Goal: Task Accomplishment & Management: Manage account settings

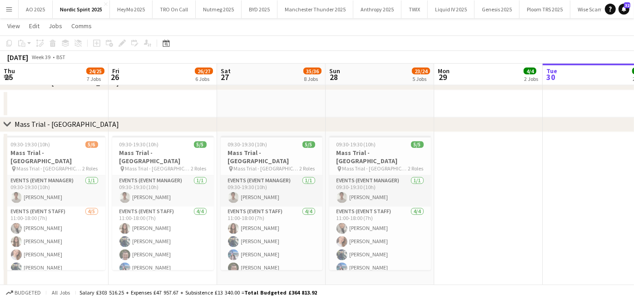
scroll to position [0, 225]
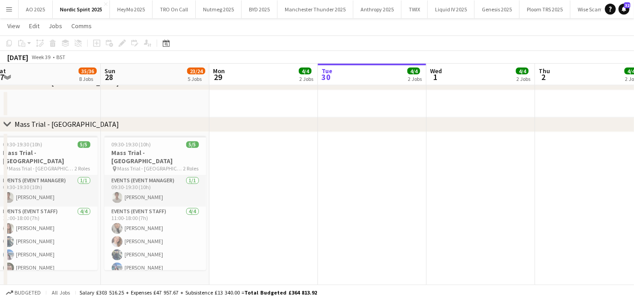
click at [11, 6] on app-icon "Menu" at bounding box center [8, 8] width 7 height 7
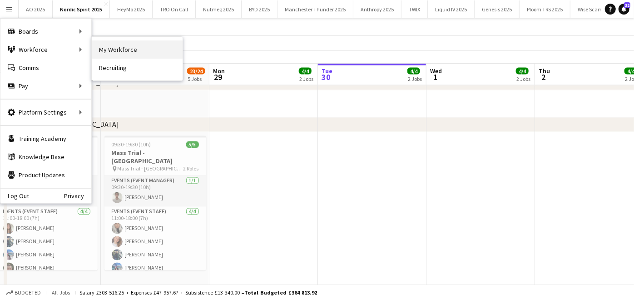
click at [108, 43] on link "My Workforce" at bounding box center [137, 49] width 91 height 18
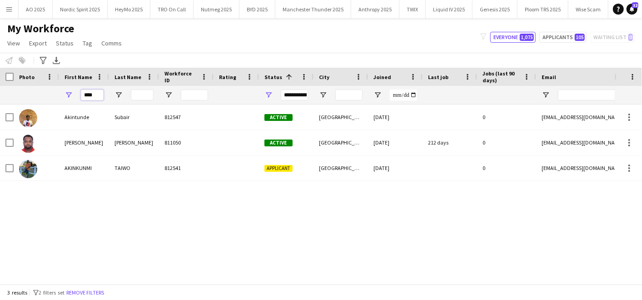
drag, startPoint x: 96, startPoint y: 97, endPoint x: 6, endPoint y: 94, distance: 90.0
click at [6, 94] on div "****" at bounding box center [492, 95] width 985 height 18
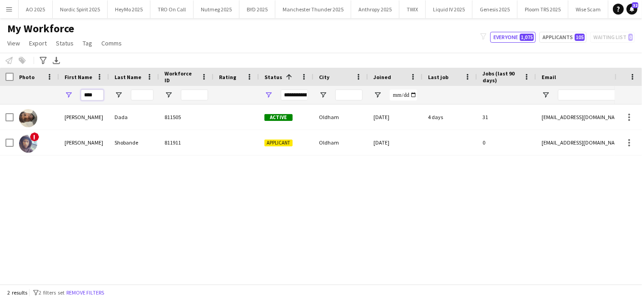
type input "****"
click at [39, 175] on div "Samuel Dada 811505 Active Oldham 24-05-2024 4 days 31 sammistic10@gmail.com ! S…" at bounding box center [307, 190] width 614 height 172
click at [30, 9] on button "AO 2025 Close" at bounding box center [36, 9] width 34 height 18
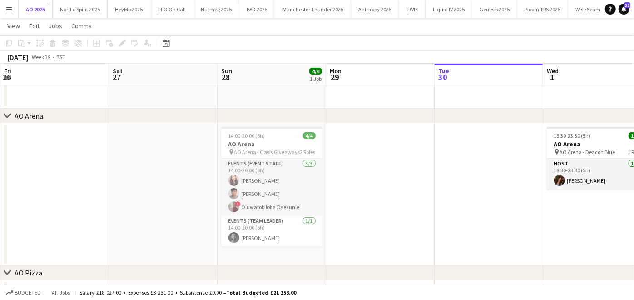
scroll to position [85, 0]
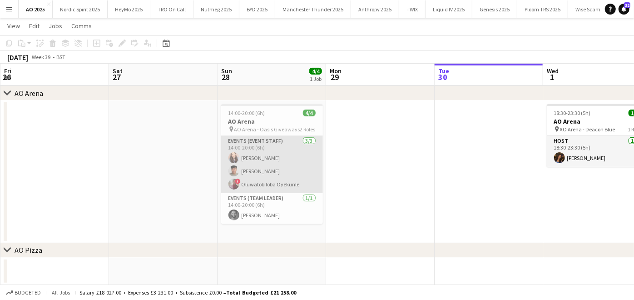
click at [282, 169] on app-card-role "Events (Event Staff) 3/3 14:00-20:00 (6h) Beth Lyons Geovan Bayya ! Oluwatobilo…" at bounding box center [272, 164] width 102 height 57
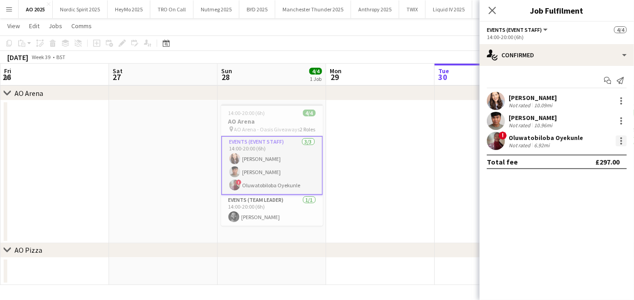
click at [621, 143] on div at bounding box center [621, 144] width 2 height 2
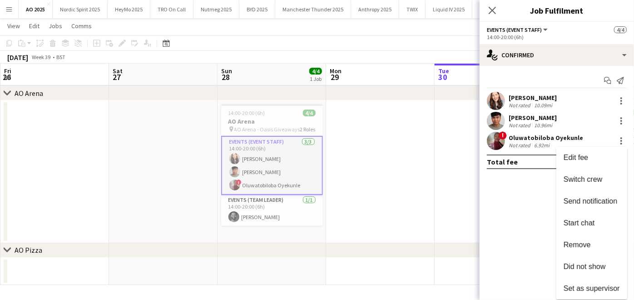
click at [289, 113] on div at bounding box center [317, 150] width 634 height 300
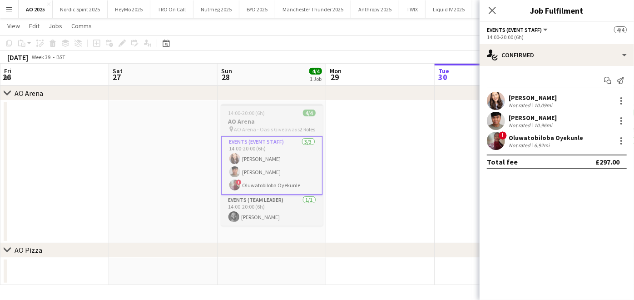
click at [282, 117] on h3 "AO Arena" at bounding box center [272, 121] width 102 height 8
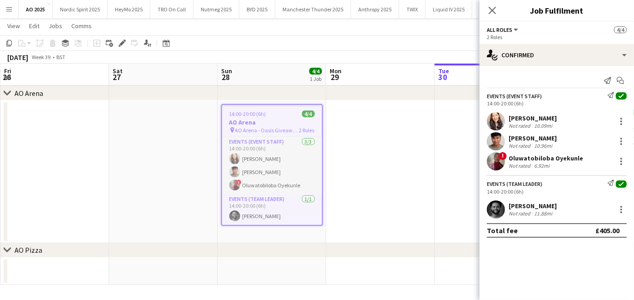
click at [302, 231] on app-date-cell "14:00-20:00 (6h) 4/4 AO Arena pin AO Arena - Oasis Giveaways 2 Roles Events (Ev…" at bounding box center [272, 171] width 109 height 143
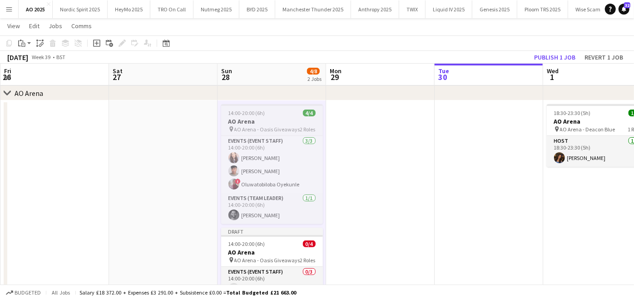
click at [263, 131] on span "AO Arena - Oasis Giveaways" at bounding box center [267, 129] width 66 height 7
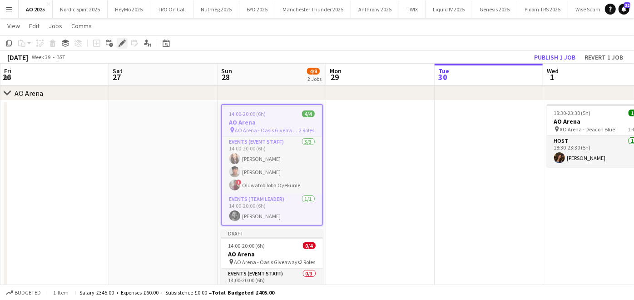
click at [127, 44] on div "Edit" at bounding box center [122, 43] width 11 height 11
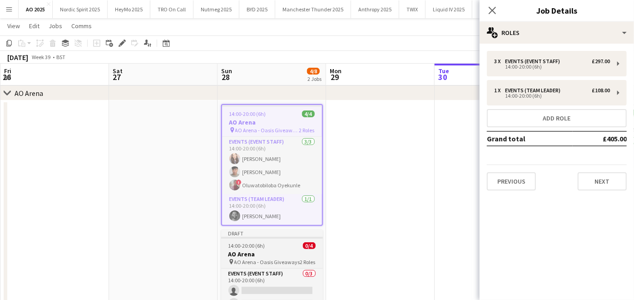
scroll to position [207, 0]
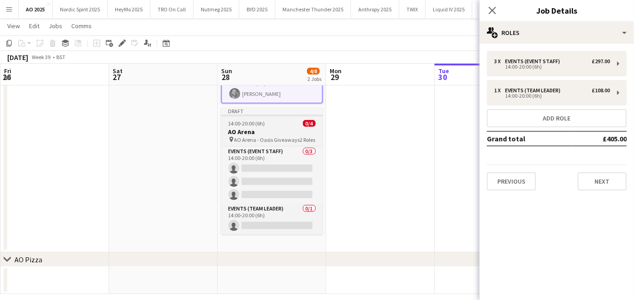
click at [263, 136] on span "AO Arena - Oasis Giveaways" at bounding box center [267, 139] width 66 height 7
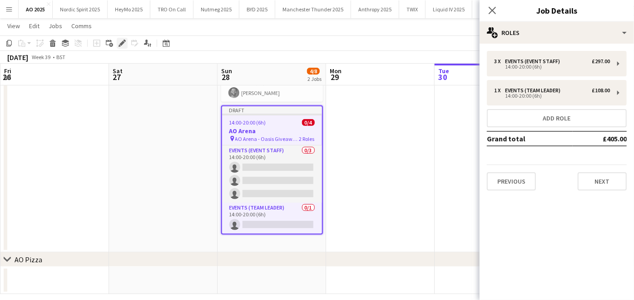
click at [118, 40] on div "Edit" at bounding box center [122, 43] width 11 height 11
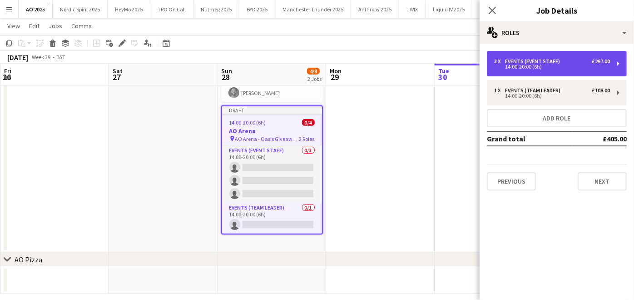
click at [558, 69] on div "3 x Events (Event Staff) £297.00 14:00-20:00 (6h)" at bounding box center [557, 63] width 140 height 25
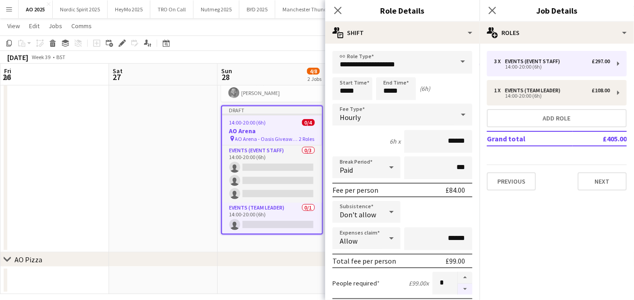
click at [458, 291] on button "button" at bounding box center [465, 288] width 15 height 11
type input "*"
click at [115, 230] on app-date-cell at bounding box center [163, 115] width 109 height 274
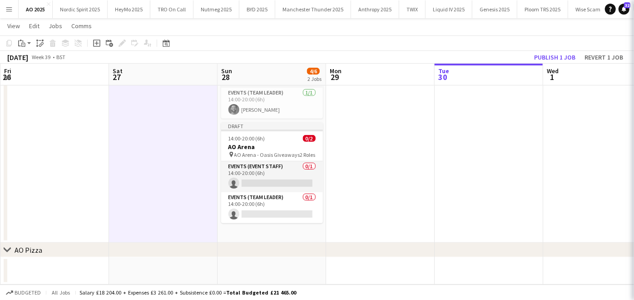
scroll to position [190, 0]
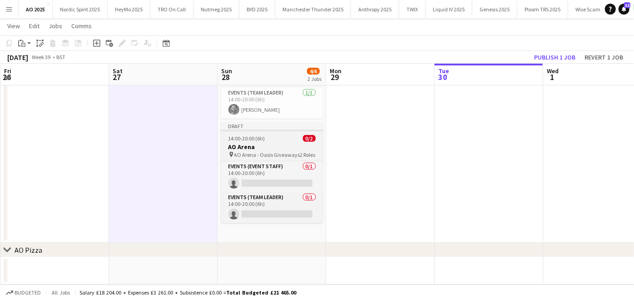
click at [257, 144] on h3 "AO Arena" at bounding box center [272, 147] width 102 height 8
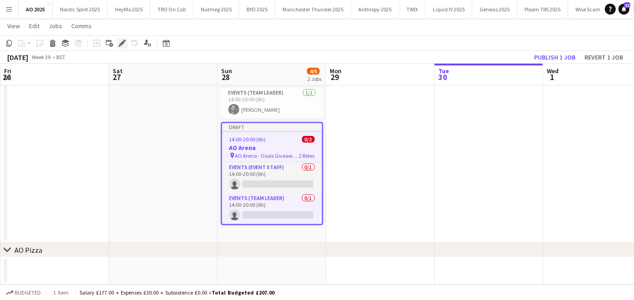
click at [117, 41] on div "Edit" at bounding box center [122, 43] width 11 height 11
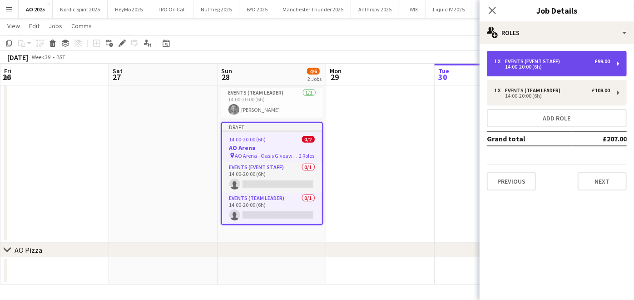
click at [531, 67] on div "14:00-20:00 (6h)" at bounding box center [552, 66] width 116 height 5
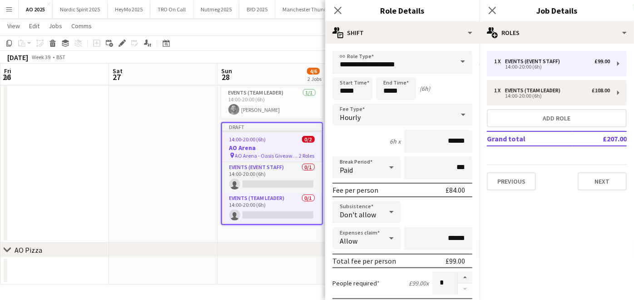
click at [453, 62] on span at bounding box center [462, 62] width 19 height 22
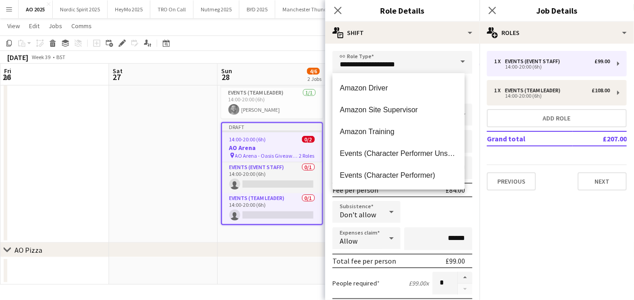
click at [451, 205] on div "Subsistence Don't allow" at bounding box center [402, 212] width 140 height 23
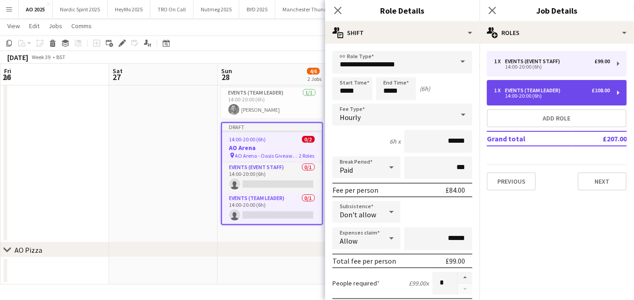
click at [537, 96] on div "14:00-20:00 (6h)" at bounding box center [552, 96] width 116 height 5
type input "**********"
type input "******"
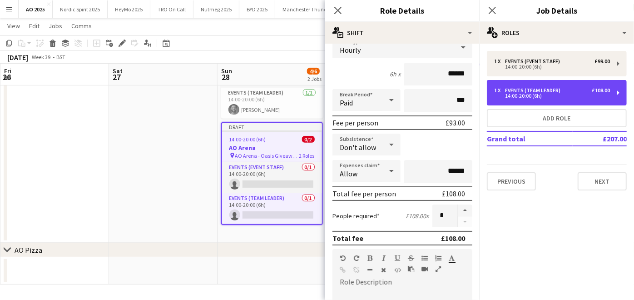
scroll to position [55, 0]
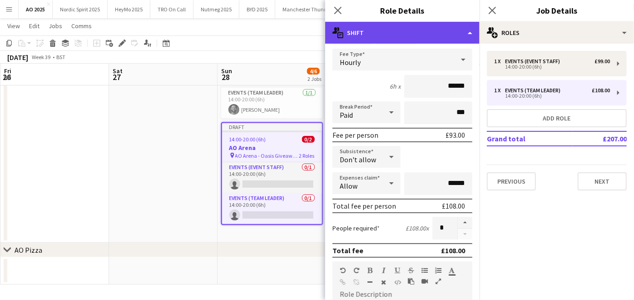
click at [435, 30] on div "multiple-actions-text Shift" at bounding box center [402, 33] width 154 height 22
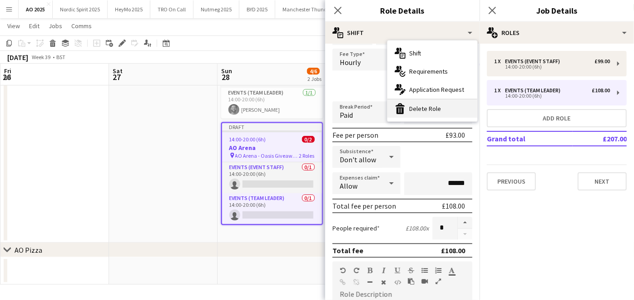
click at [428, 102] on div "bin-2 Delete Role" at bounding box center [432, 108] width 90 height 18
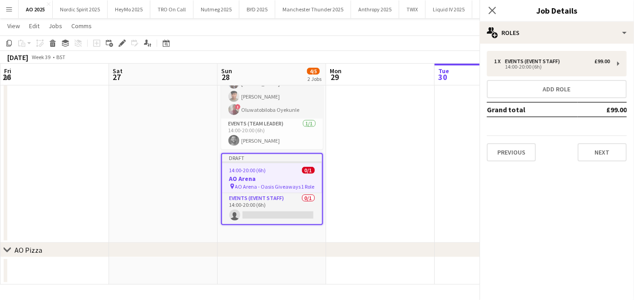
scroll to position [159, 0]
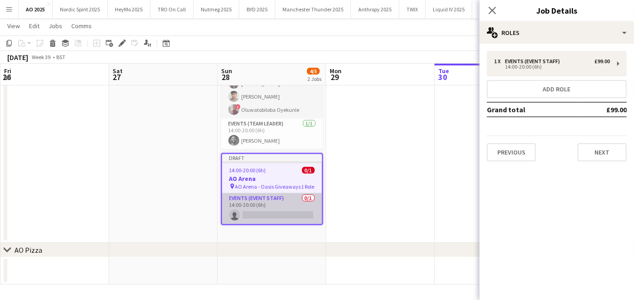
click at [278, 206] on app-card-role "Events (Event Staff) 0/1 14:00-20:00 (6h) single-neutral-actions" at bounding box center [272, 208] width 100 height 31
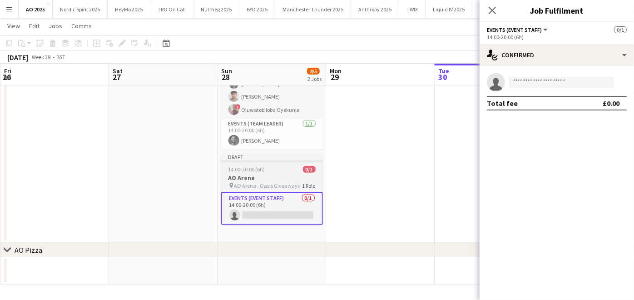
click at [265, 164] on app-job-card "Draft 14:00-20:00 (6h) 0/1 AO Arena pin AO Arena - Oasis Giveaways 1 Role Event…" at bounding box center [272, 189] width 102 height 72
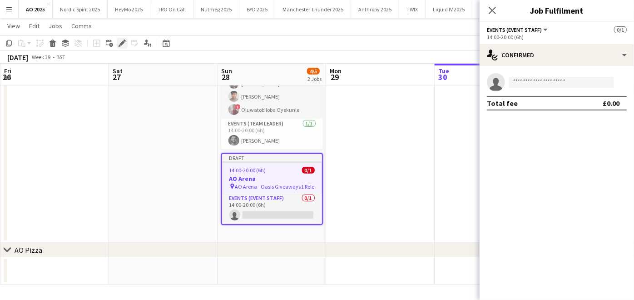
click at [124, 42] on icon at bounding box center [121, 43] width 5 height 5
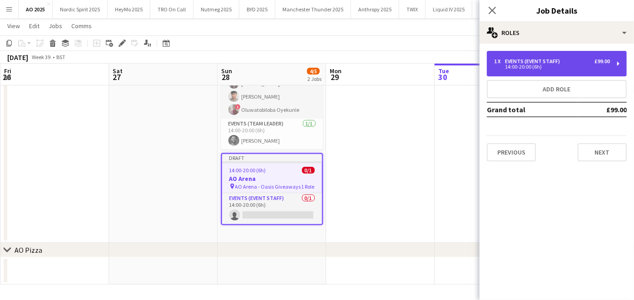
click at [519, 61] on div "Events (Event Staff)" at bounding box center [534, 61] width 59 height 6
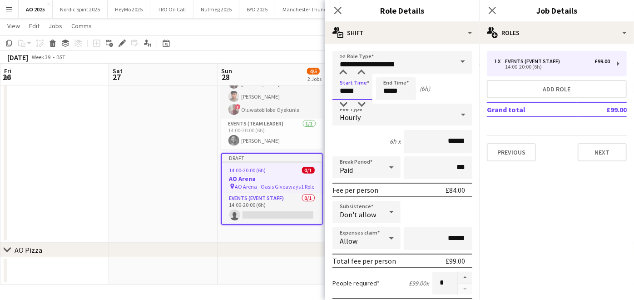
click at [360, 96] on input "*****" at bounding box center [352, 88] width 40 height 23
type input "*****"
click at [355, 144] on div "4h 30m x ******" at bounding box center [402, 141] width 140 height 23
click at [179, 171] on app-date-cell at bounding box center [163, 134] width 109 height 217
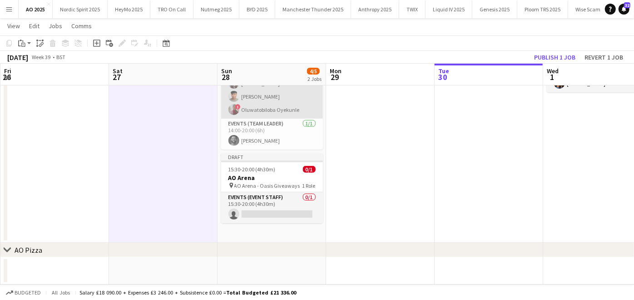
click at [253, 112] on app-card-role "Events (Event Staff) 3/3 14:00-20:00 (6h) Beth Lyons Geovan Bayya ! Oluwatobilo…" at bounding box center [272, 89] width 102 height 57
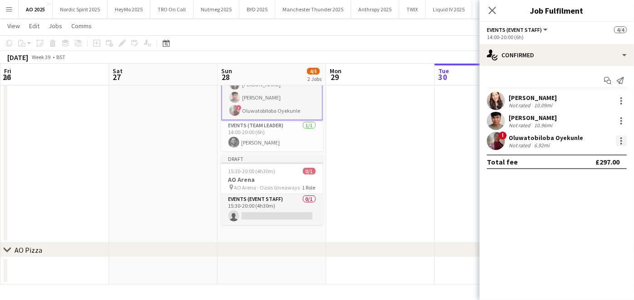
click at [618, 137] on div at bounding box center [621, 140] width 11 height 11
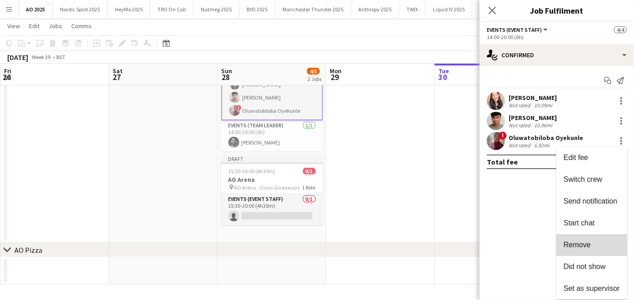
click at [568, 245] on span "Remove" at bounding box center [577, 245] width 27 height 8
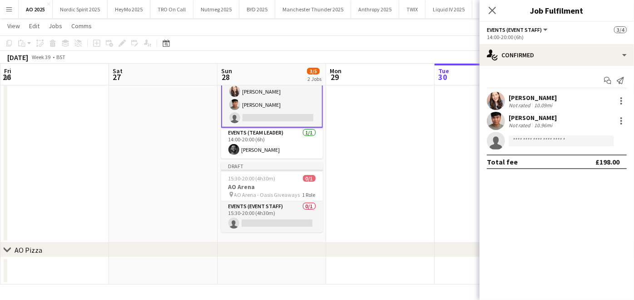
click at [401, 194] on app-date-cell at bounding box center [380, 134] width 109 height 217
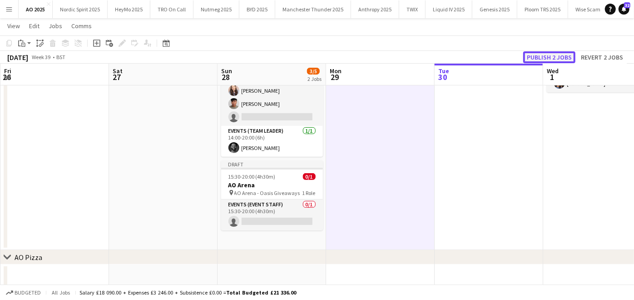
click at [550, 59] on button "Publish 2 jobs" at bounding box center [549, 57] width 52 height 12
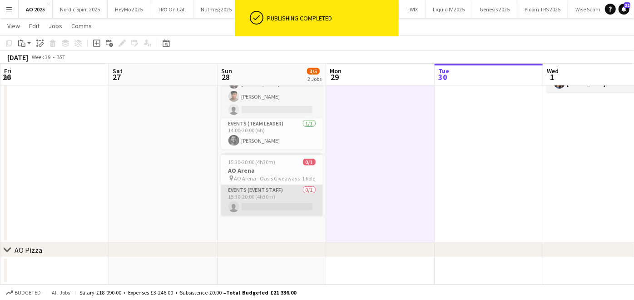
click at [258, 201] on app-card-role "Events (Event Staff) 0/1 15:30-20:00 (4h30m) single-neutral-actions" at bounding box center [272, 200] width 102 height 31
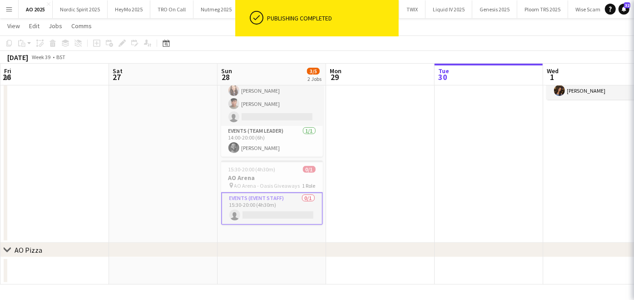
scroll to position [152, 0]
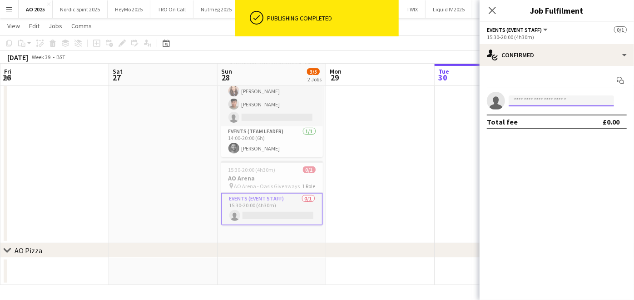
click at [520, 104] on input at bounding box center [561, 100] width 105 height 11
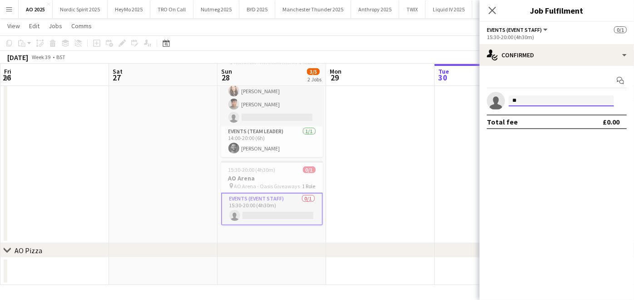
type input "*"
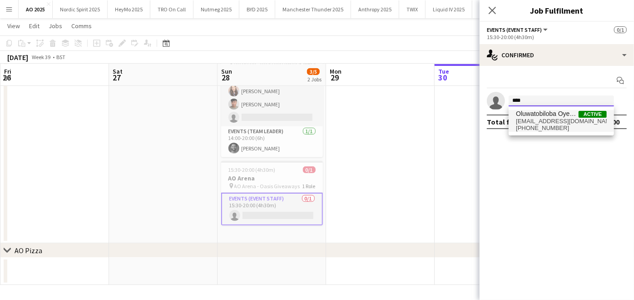
type input "****"
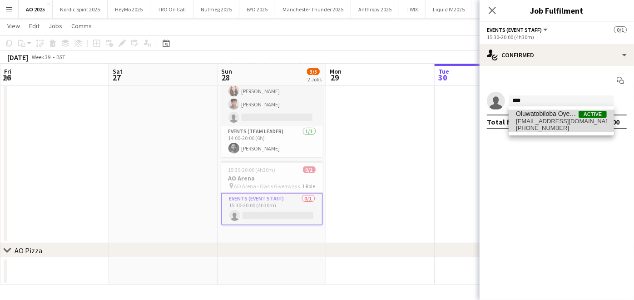
click at [524, 127] on span "+447350168817" at bounding box center [561, 127] width 91 height 7
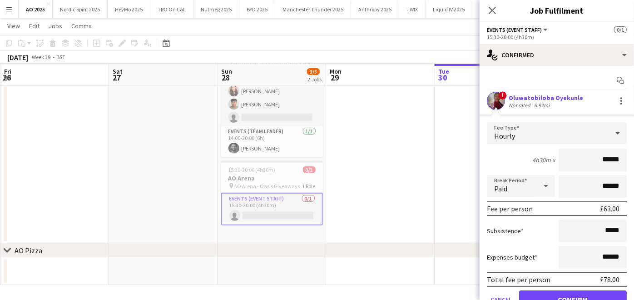
scroll to position [41, 0]
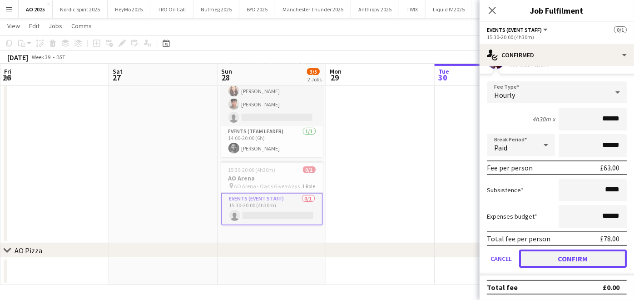
click at [537, 256] on button "Confirm" at bounding box center [573, 258] width 108 height 18
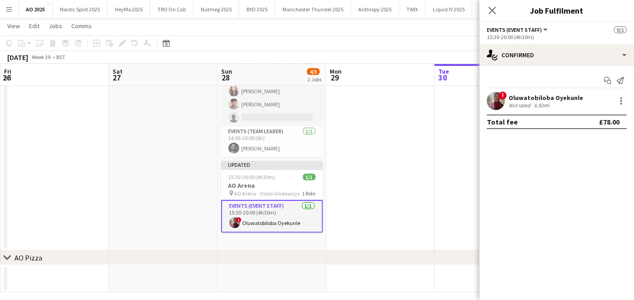
scroll to position [0, 0]
click at [392, 169] on app-date-cell at bounding box center [380, 142] width 109 height 217
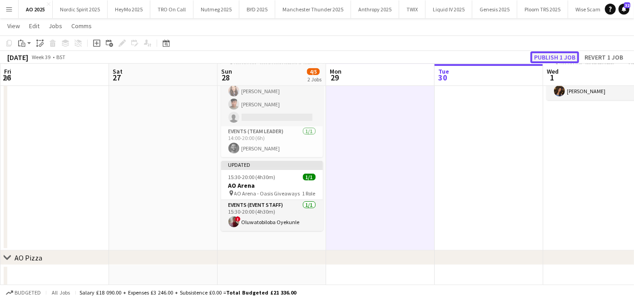
click at [563, 54] on button "Publish 1 job" at bounding box center [554, 57] width 49 height 12
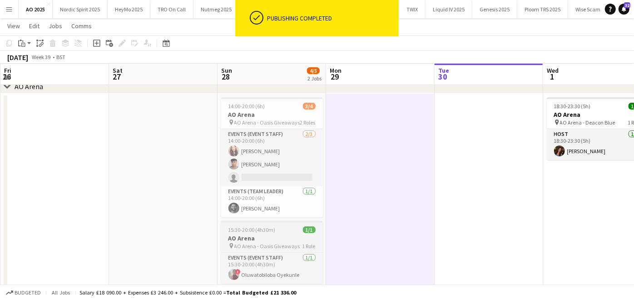
scroll to position [91, 0]
click at [242, 120] on span "AO Arena - Oasis Giveaways" at bounding box center [267, 123] width 66 height 7
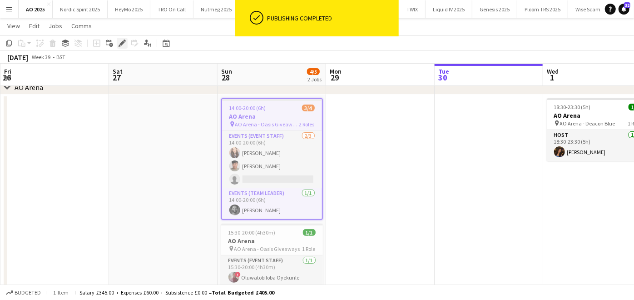
click at [118, 41] on div "Edit" at bounding box center [122, 43] width 11 height 11
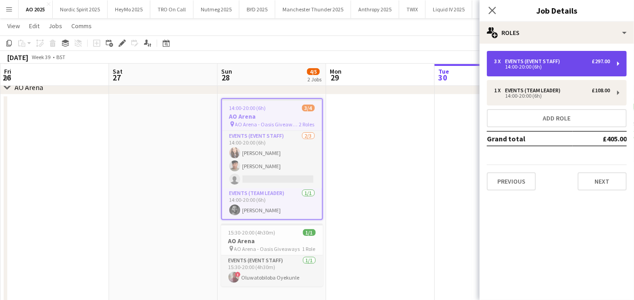
click at [574, 63] on div "3 x Events (Event Staff) £297.00" at bounding box center [552, 61] width 116 height 6
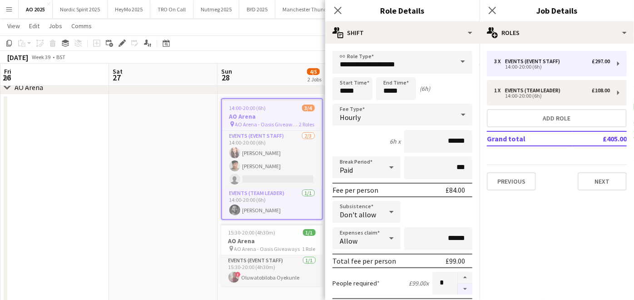
click at [459, 288] on button "button" at bounding box center [465, 288] width 15 height 11
type input "*"
click at [137, 231] on app-date-cell at bounding box center [163, 202] width 109 height 217
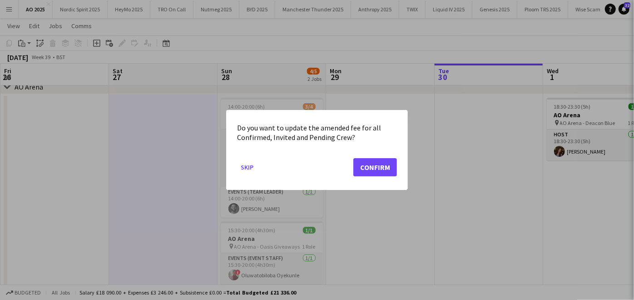
scroll to position [0, 0]
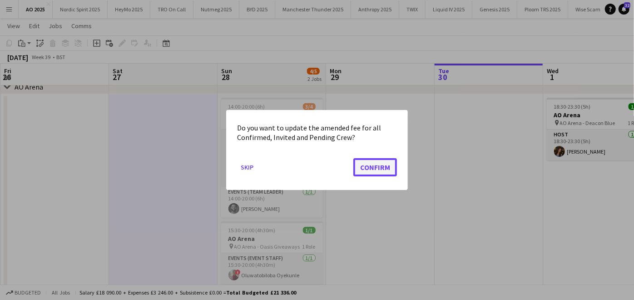
click at [391, 165] on button "Confirm" at bounding box center [375, 167] width 44 height 18
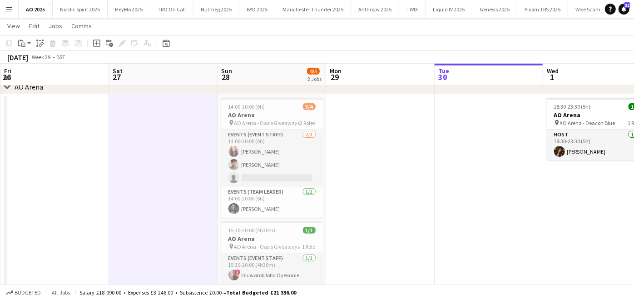
scroll to position [91, 0]
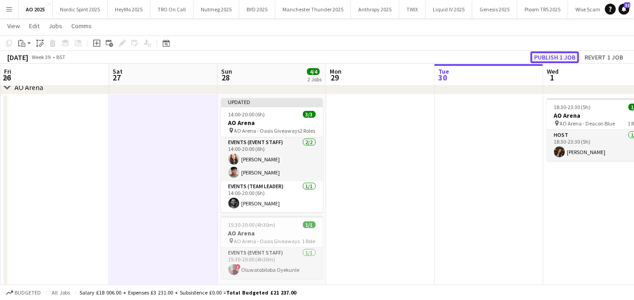
click at [550, 59] on button "Publish 1 job" at bounding box center [554, 57] width 49 height 12
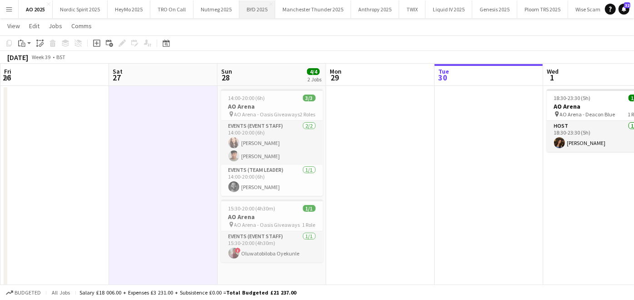
scroll to position [0, 83]
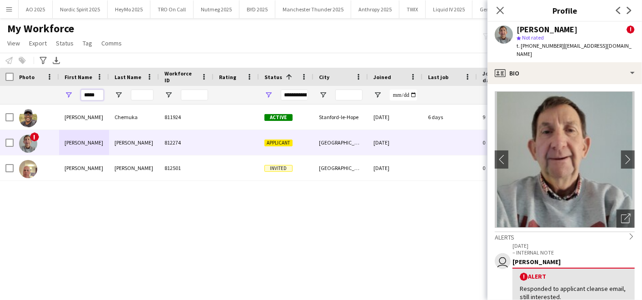
drag, startPoint x: 97, startPoint y: 94, endPoint x: 0, endPoint y: 77, distance: 98.2
click at [0, 77] on html "Menu Boards Boards Boards All jobs Status Workforce Workforce My Workforce Recr…" at bounding box center [321, 150] width 642 height 300
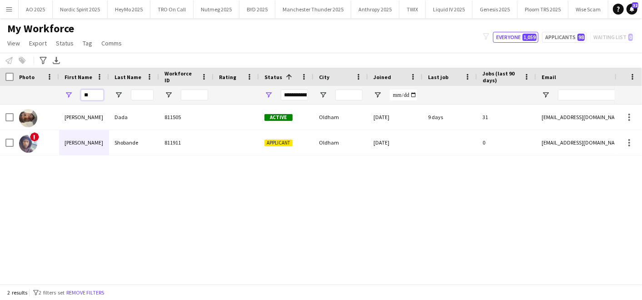
type input "*"
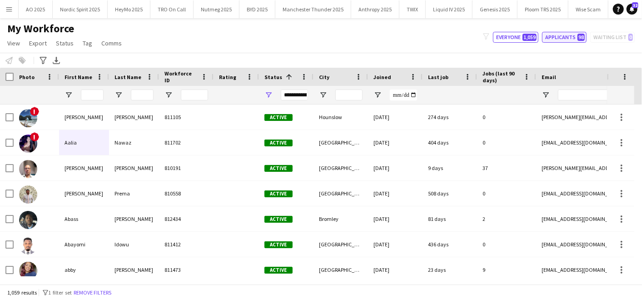
click at [559, 39] on button "Applicants 98" at bounding box center [564, 37] width 45 height 11
type input "**********"
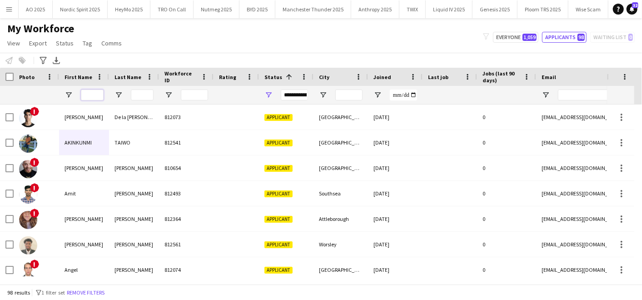
click at [91, 97] on input "First Name Filter Input" at bounding box center [92, 94] width 23 height 11
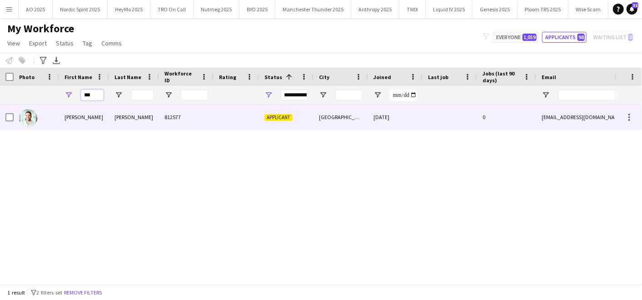
type input "***"
click at [71, 119] on div "[PERSON_NAME]" at bounding box center [84, 116] width 50 height 25
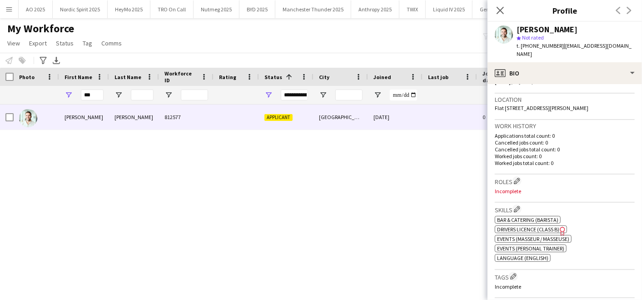
scroll to position [161, 0]
